Goal: Register for event/course

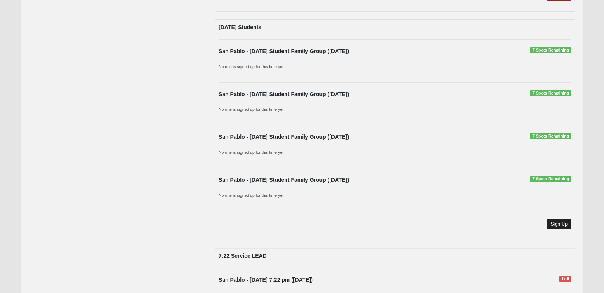
scroll to position [1240, 0]
click at [559, 221] on link "Sign Up" at bounding box center [558, 224] width 25 height 10
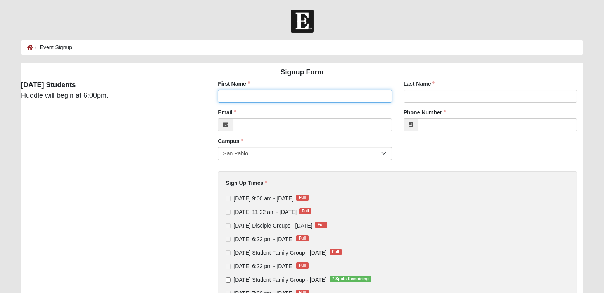
click at [233, 96] on input "First Name" at bounding box center [305, 96] width 174 height 13
type input "[PERSON_NAME]"
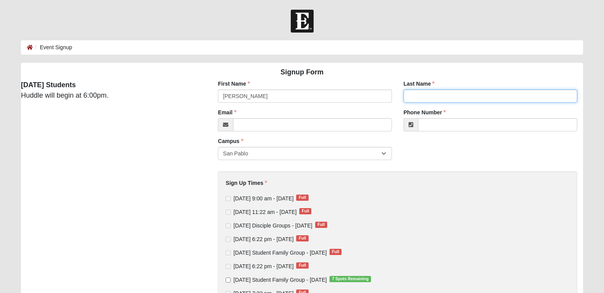
type input "[PERSON_NAME]"
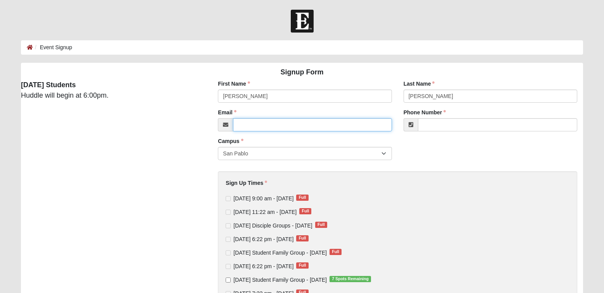
type input "[EMAIL_ADDRESS][DOMAIN_NAME]"
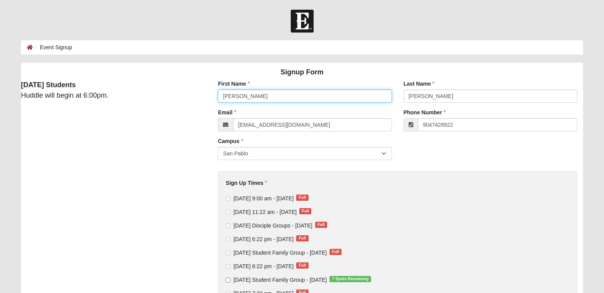
type input "[PHONE_NUMBER]"
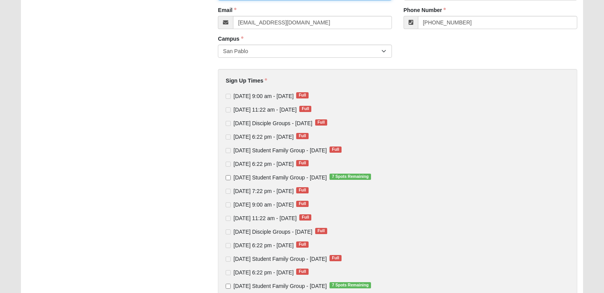
scroll to position [116, 0]
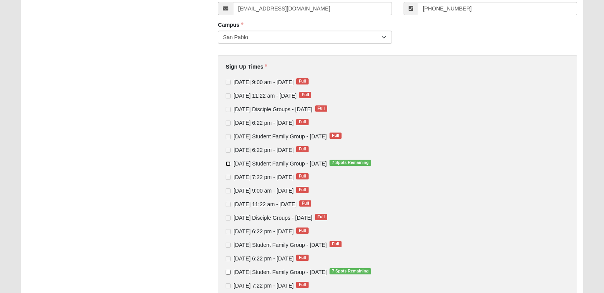
click at [228, 164] on input "[DATE] Student Family Group - [DATE] 7 Spots Remaining" at bounding box center [228, 163] width 5 height 5
checkbox input "true"
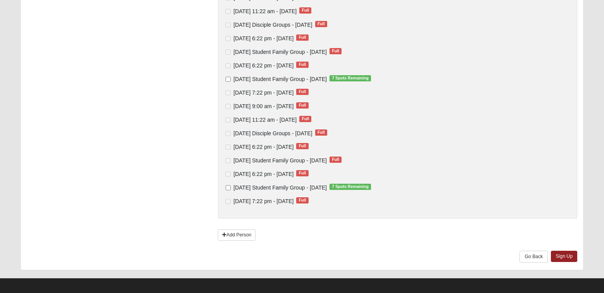
scroll to position [310, 0]
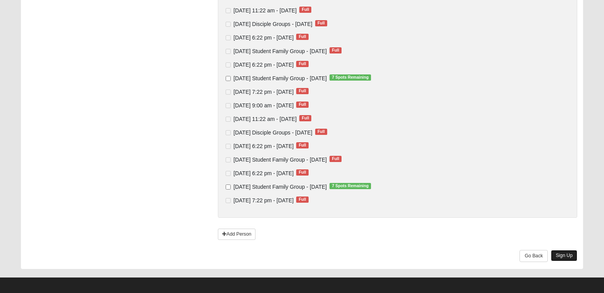
click at [569, 254] on link "Sign Up" at bounding box center [564, 255] width 26 height 11
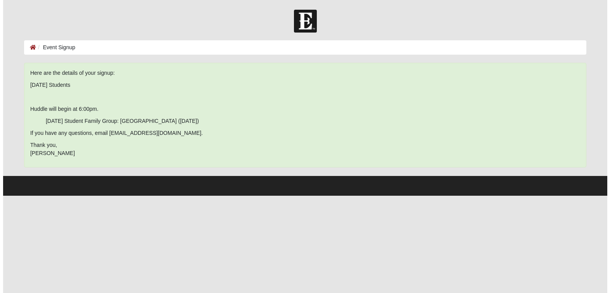
scroll to position [0, 0]
